Goal: Task Accomplishment & Management: Manage account settings

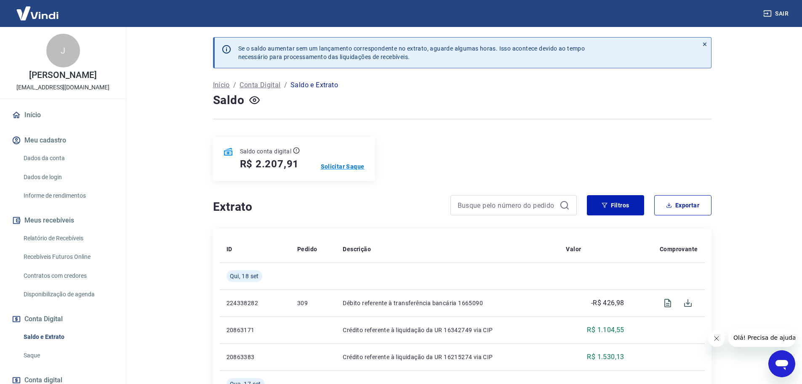
click at [335, 167] on p "Solicitar Saque" at bounding box center [343, 166] width 44 height 8
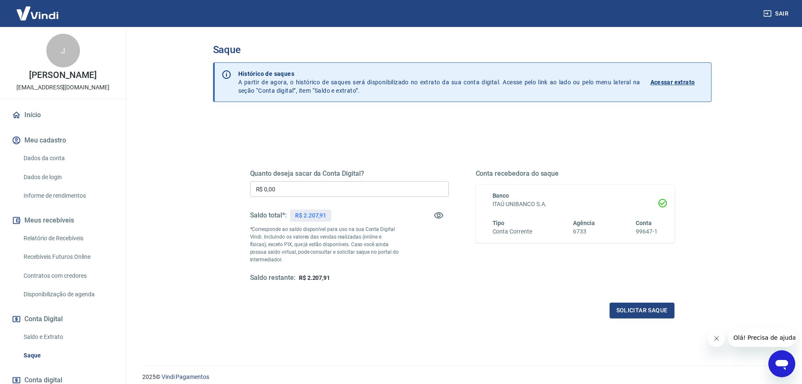
click at [311, 189] on input "R$ 0,00" at bounding box center [349, 189] width 199 height 16
type input "R$ 2.200,00"
drag, startPoint x: 631, startPoint y: 324, endPoint x: 630, endPoint y: 312, distance: 11.8
click at [630, 324] on div "Quanto deseja sacar da Conta Digital? R$ 2.200,00 ​ Saldo total*: R$ 2.207,91 *…" at bounding box center [462, 230] width 445 height 196
click at [630, 312] on button "Solicitar saque" at bounding box center [642, 310] width 65 height 16
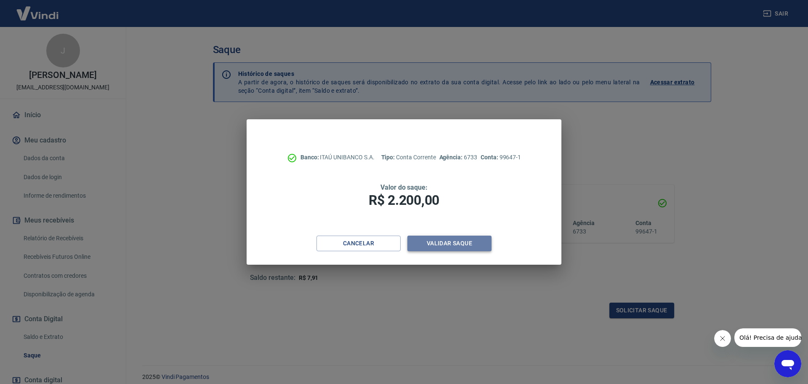
click at [459, 244] on button "Validar saque" at bounding box center [450, 243] width 84 height 16
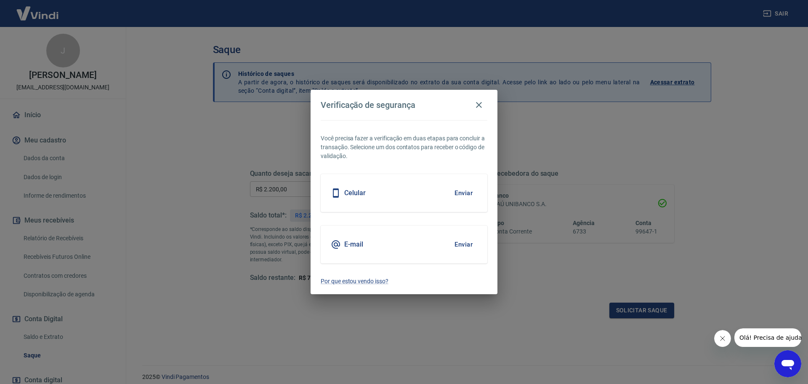
click at [461, 243] on button "Enviar" at bounding box center [463, 244] width 27 height 18
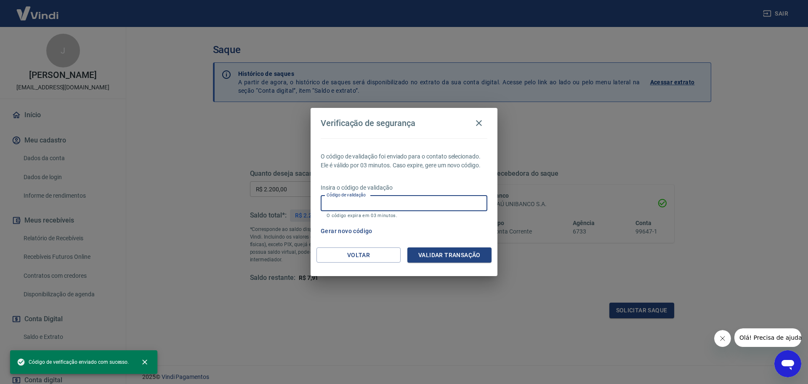
click at [419, 204] on input "Código de validação" at bounding box center [404, 203] width 167 height 16
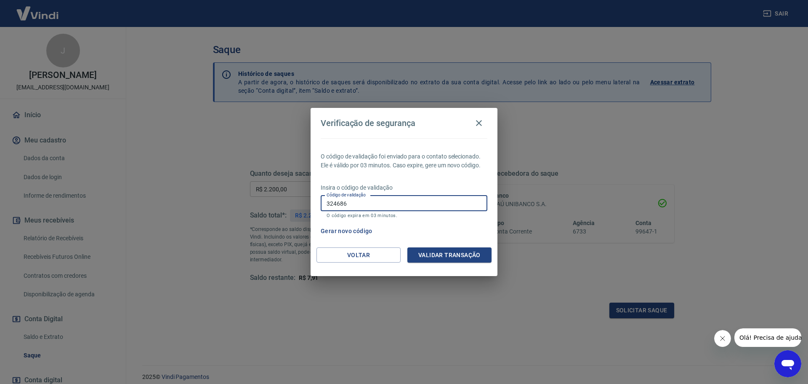
type input "324686"
click at [425, 249] on button "Validar transação" at bounding box center [450, 255] width 84 height 16
